Goal: Check status: Check status

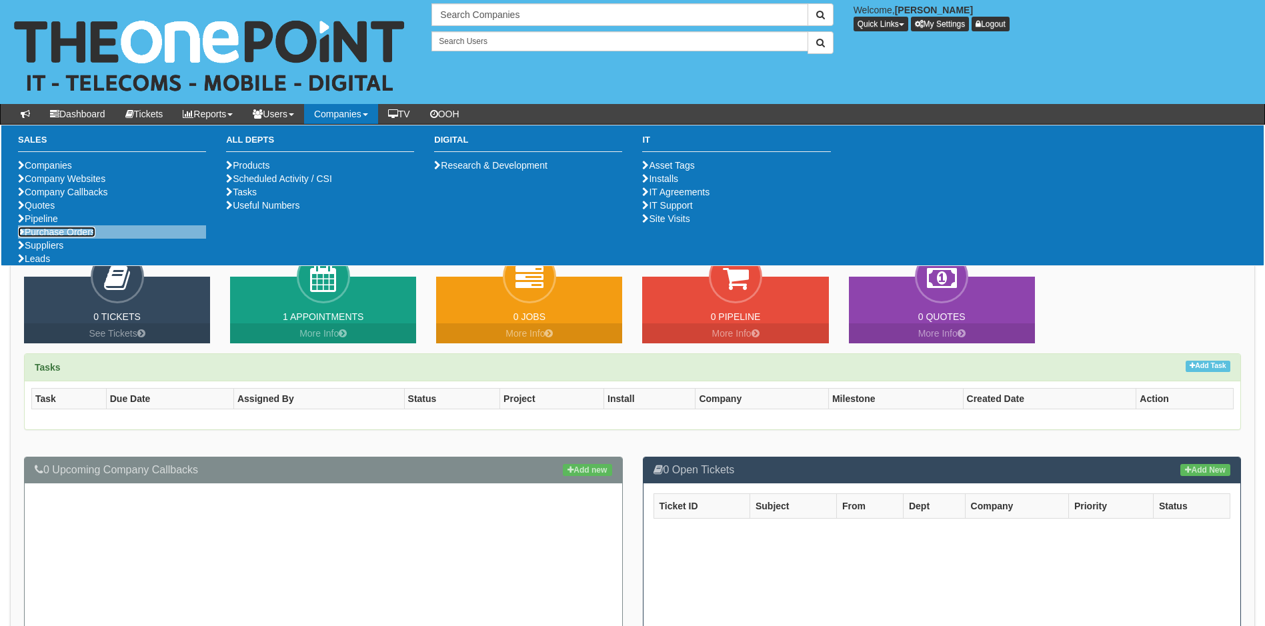
click at [77, 237] on link "Purchase Orders" at bounding box center [56, 232] width 77 height 11
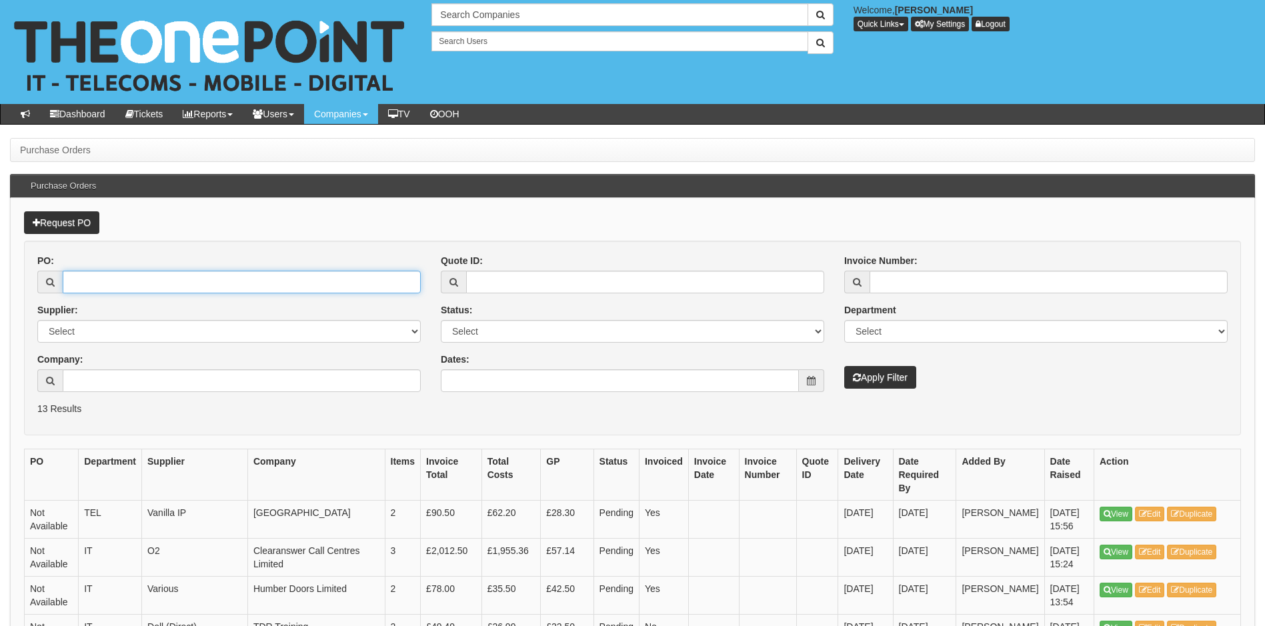
click at [131, 289] on input "PO:" at bounding box center [242, 282] width 358 height 23
type input "19506"
click at [844, 366] on button "Apply Filter" at bounding box center [880, 377] width 72 height 23
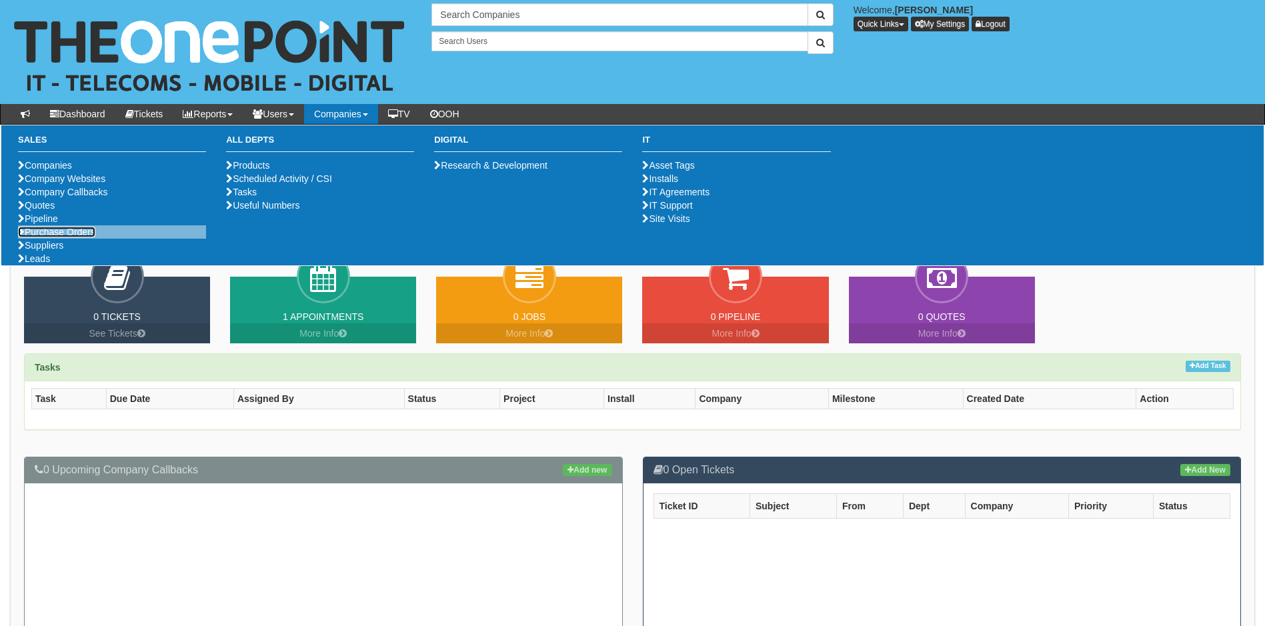
click at [73, 237] on link "Purchase Orders" at bounding box center [56, 232] width 77 height 11
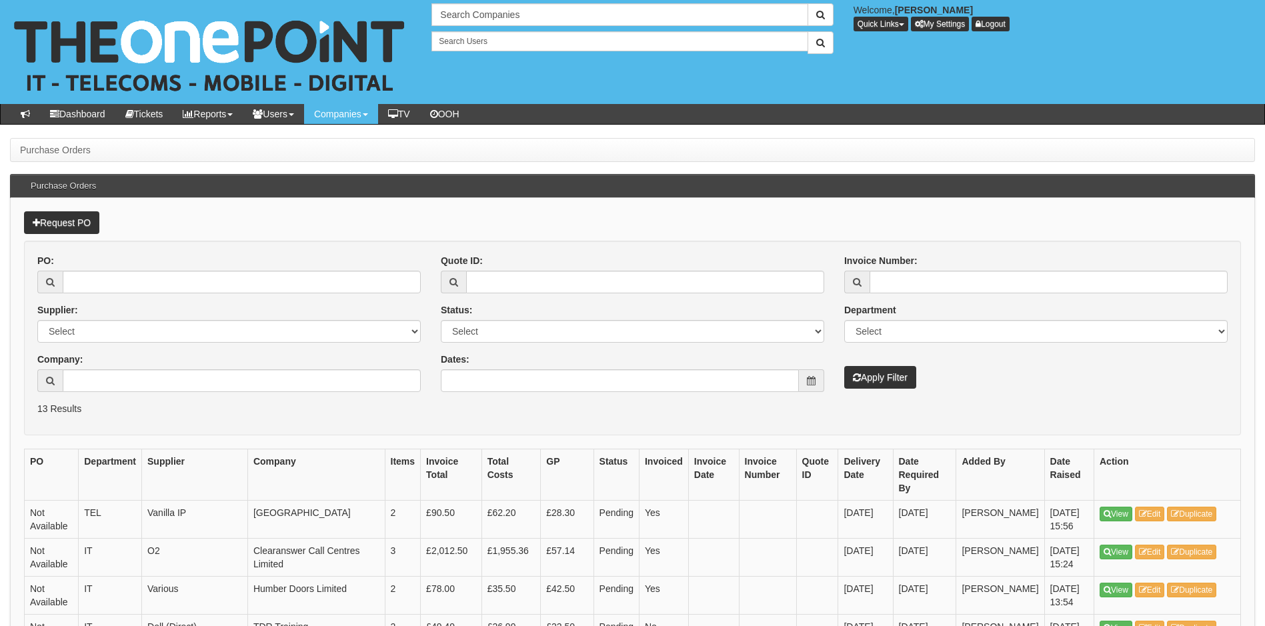
click at [138, 294] on div "PO: Supplier: Select 123 [DOMAIN_NAME] 1Password 3 4Gon [PERSON_NAME] Electric …" at bounding box center [228, 328] width 403 height 148
click at [138, 282] on input "PO:" at bounding box center [242, 282] width 358 height 23
type input "19506"
click at [844, 366] on button "Apply Filter" at bounding box center [880, 377] width 72 height 23
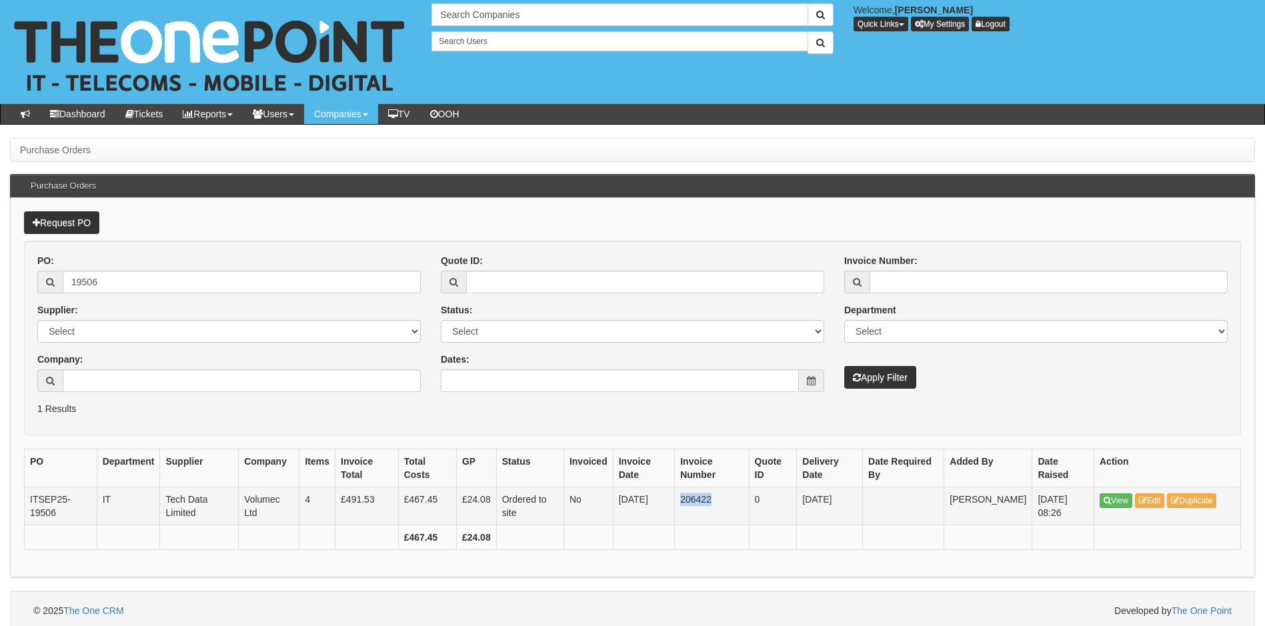
drag, startPoint x: 685, startPoint y: 497, endPoint x: 720, endPoint y: 497, distance: 34.0
click at [720, 497] on td "206422" at bounding box center [712, 506] width 74 height 38
copy td "206422"
click at [111, 281] on input "19506" at bounding box center [242, 282] width 358 height 23
type input "19512"
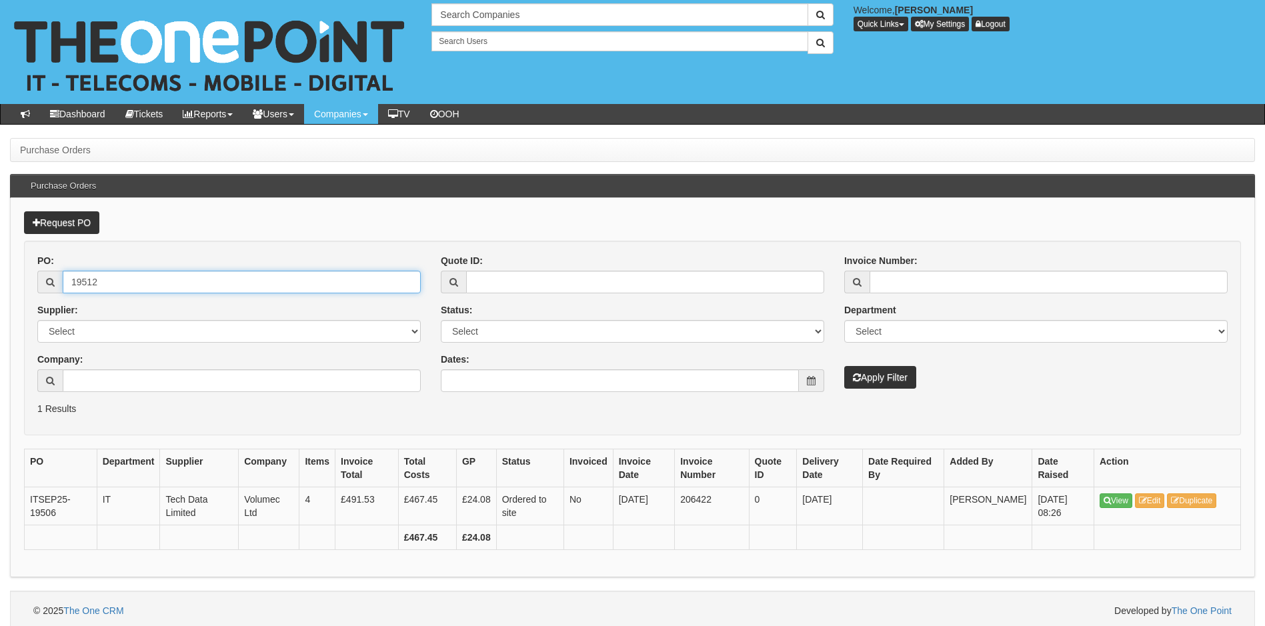
click at [844, 366] on button "Apply Filter" at bounding box center [880, 377] width 72 height 23
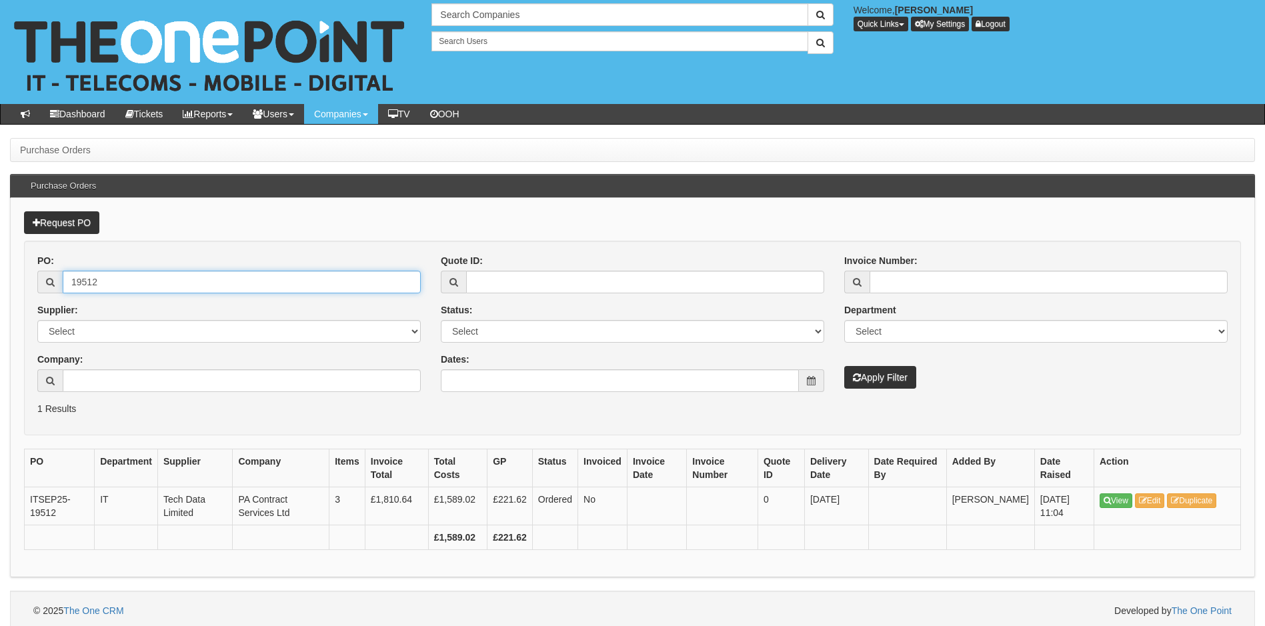
click at [122, 283] on input "19512" at bounding box center [242, 282] width 358 height 23
type input "19507"
click at [844, 366] on button "Apply Filter" at bounding box center [880, 377] width 72 height 23
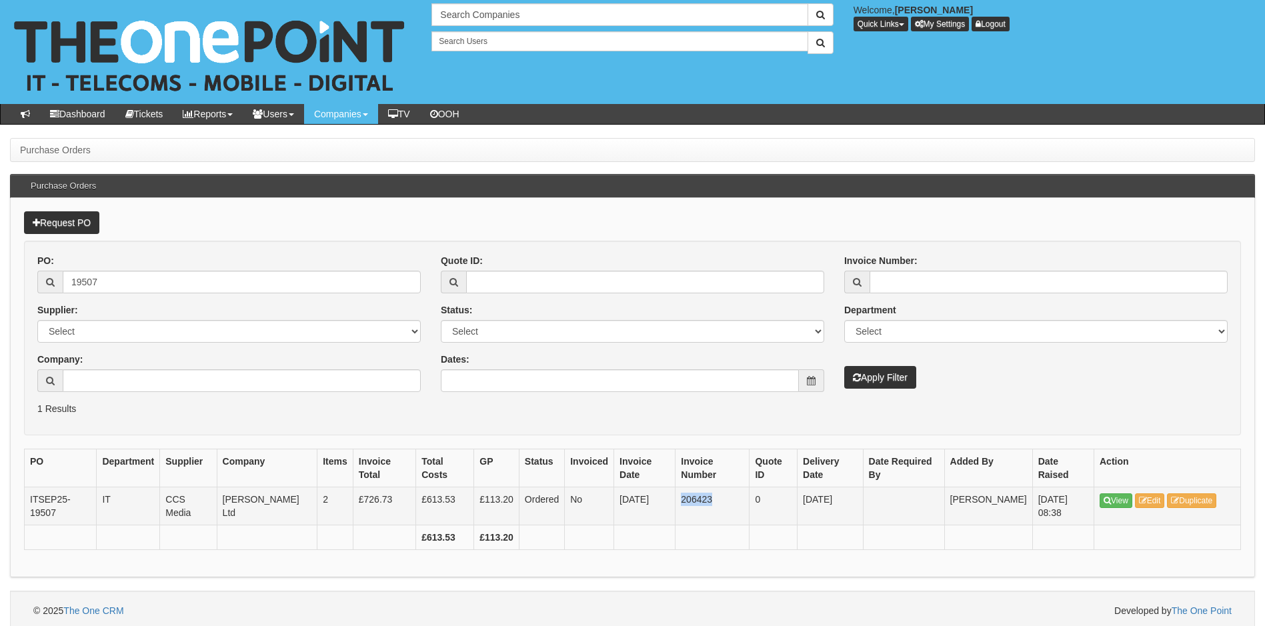
drag, startPoint x: 676, startPoint y: 501, endPoint x: 710, endPoint y: 505, distance: 33.6
click at [710, 505] on td "206423" at bounding box center [712, 506] width 74 height 38
copy td "206423"
click at [133, 285] on input "19507" at bounding box center [242, 282] width 358 height 23
type input "19510"
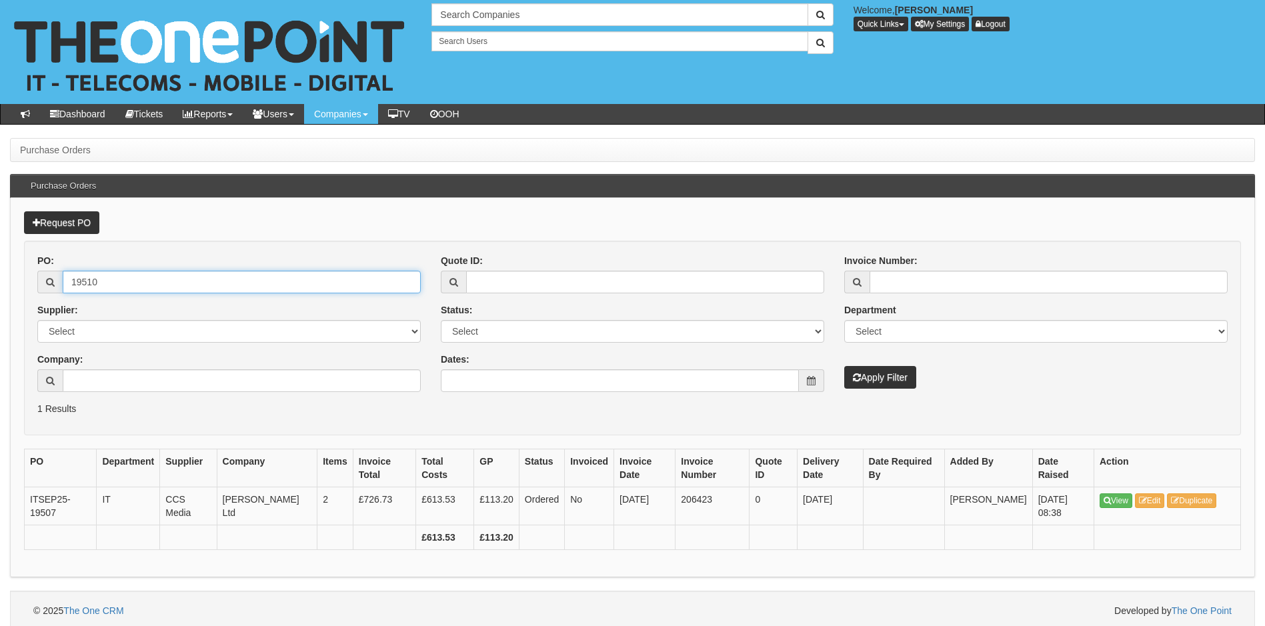
click at [844, 366] on button "Apply Filter" at bounding box center [880, 377] width 72 height 23
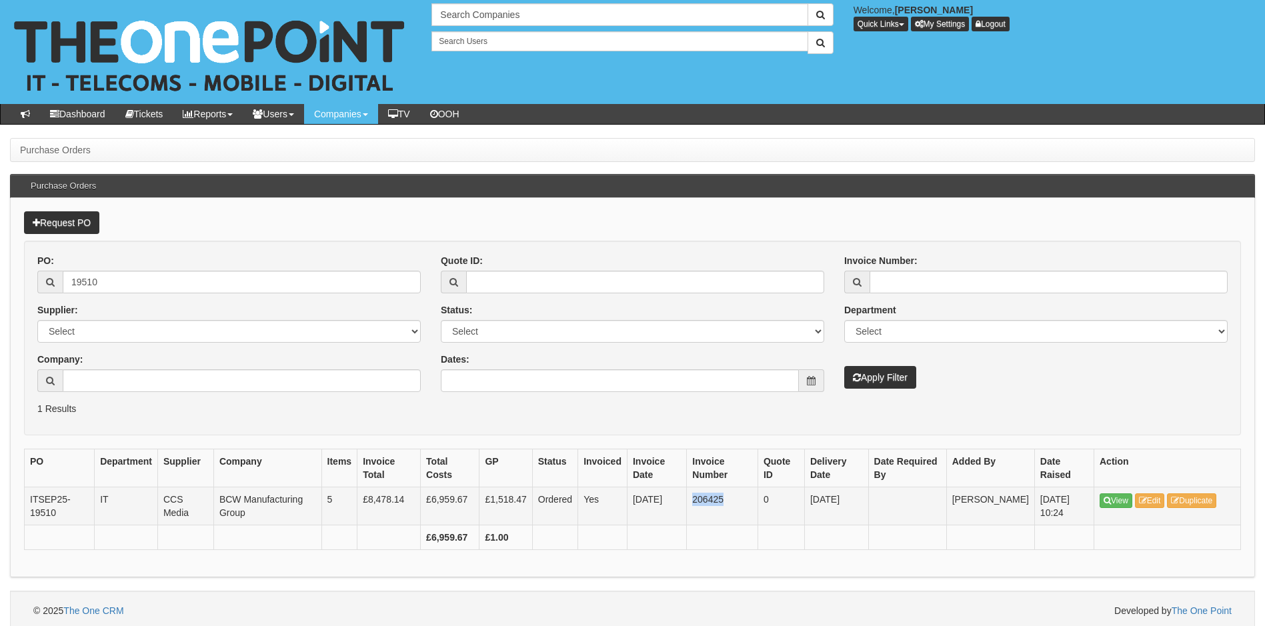
drag, startPoint x: 697, startPoint y: 500, endPoint x: 734, endPoint y: 500, distance: 36.7
click at [734, 500] on td "206425" at bounding box center [722, 506] width 71 height 38
copy td "206425"
